Goal: Information Seeking & Learning: Check status

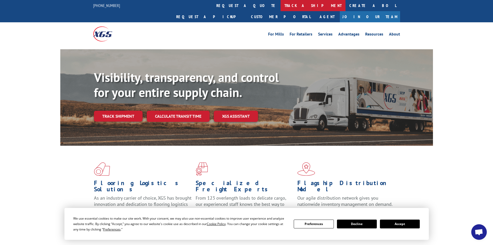
click at [281, 5] on link "track a shipment" at bounding box center [313, 5] width 65 height 11
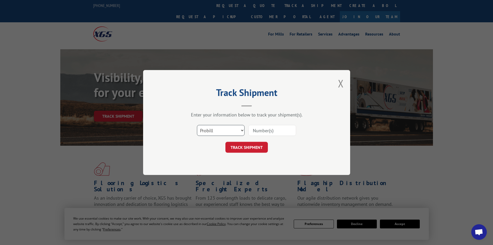
click at [241, 130] on select "Select category... Probill BOL PO" at bounding box center [221, 130] width 48 height 11
select select "bol"
click at [197, 125] on select "Select category... Probill BOL PO" at bounding box center [221, 130] width 48 height 11
click at [259, 131] on input at bounding box center [272, 130] width 48 height 11
paste input "5148082"
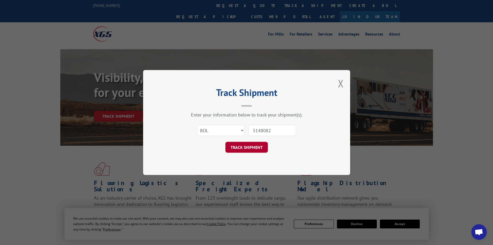
type input "5148082"
click at [252, 147] on button "TRACK SHIPMENT" at bounding box center [246, 147] width 42 height 11
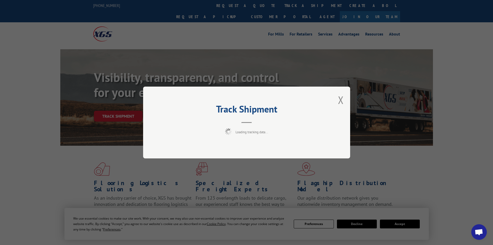
click at [393, 221] on div "Track Shipment Loading tracking data..." at bounding box center [246, 122] width 493 height 245
click at [402, 223] on div "Track Shipment Loading tracking data..." at bounding box center [246, 122] width 493 height 245
click at [401, 223] on div "Track Shipment Loading tracking data..." at bounding box center [246, 122] width 493 height 245
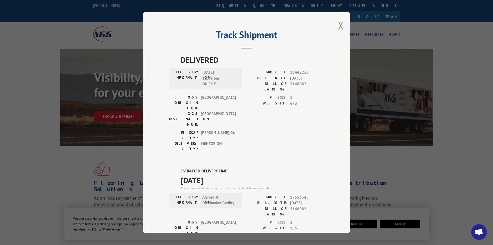
click at [401, 223] on div "Track Shipment DELIVERED DELIVERY INFORMATION: [DATE] 12:00 pm ON FILE PROBILL:…" at bounding box center [246, 122] width 493 height 245
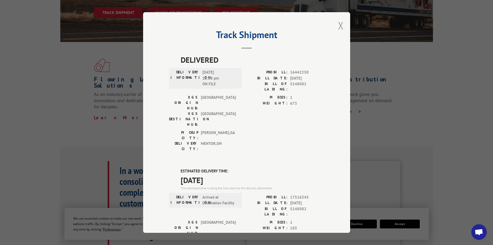
click at [338, 23] on button "Close modal" at bounding box center [341, 26] width 6 height 14
